Goal: Find specific page/section: Find specific page/section

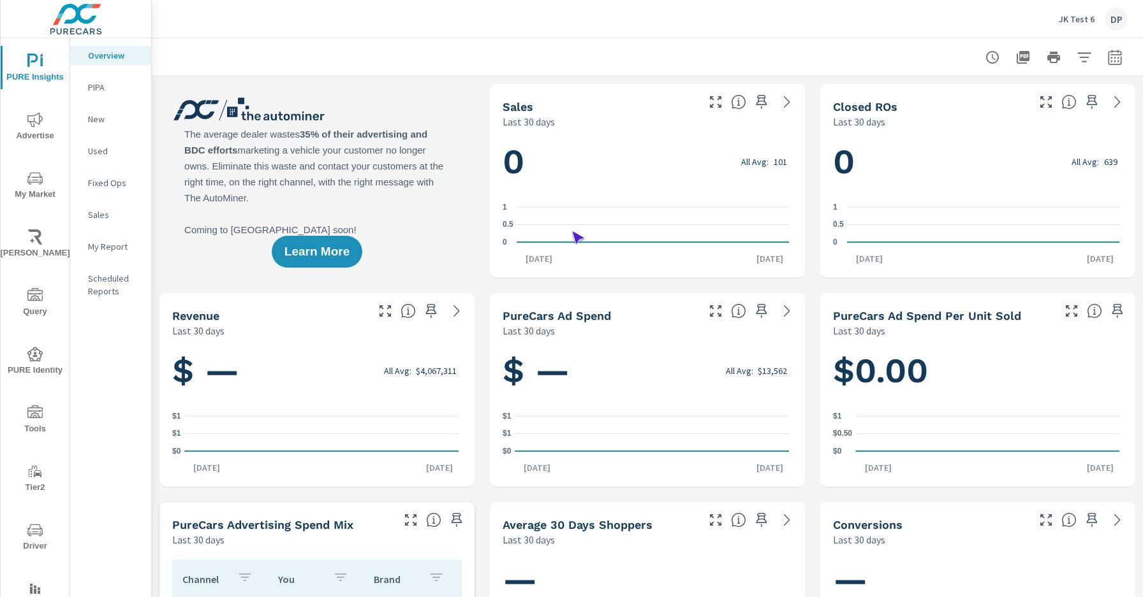
click at [33, 538] on span "Driver" at bounding box center [34, 538] width 61 height 31
